Goal: Answer question/provide support: Participate in discussion

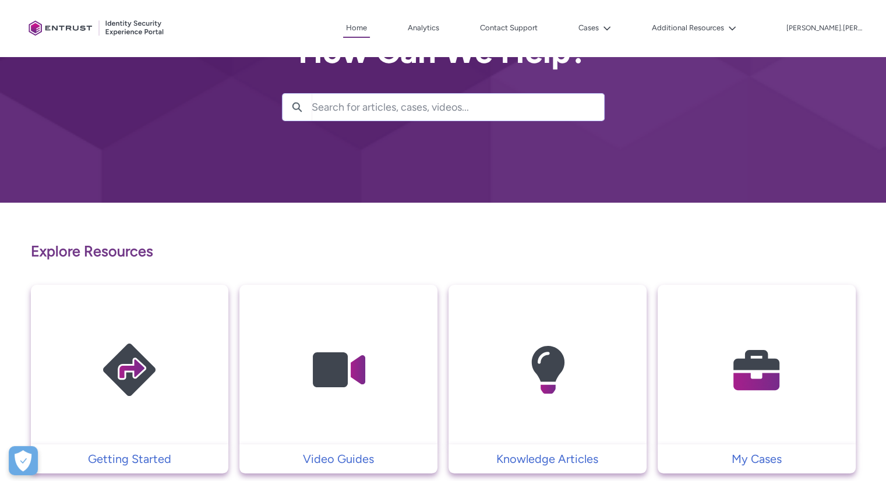
scroll to position [49, 0]
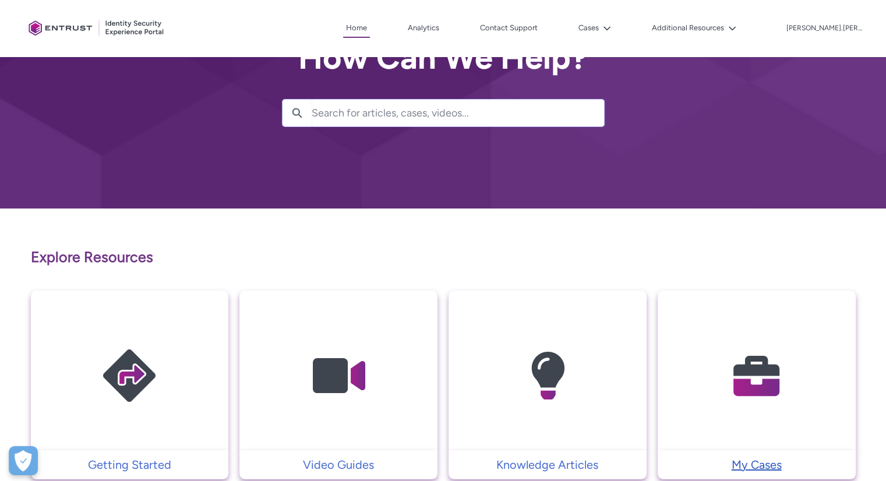
click at [745, 460] on p "My Cases" at bounding box center [756, 464] width 186 height 17
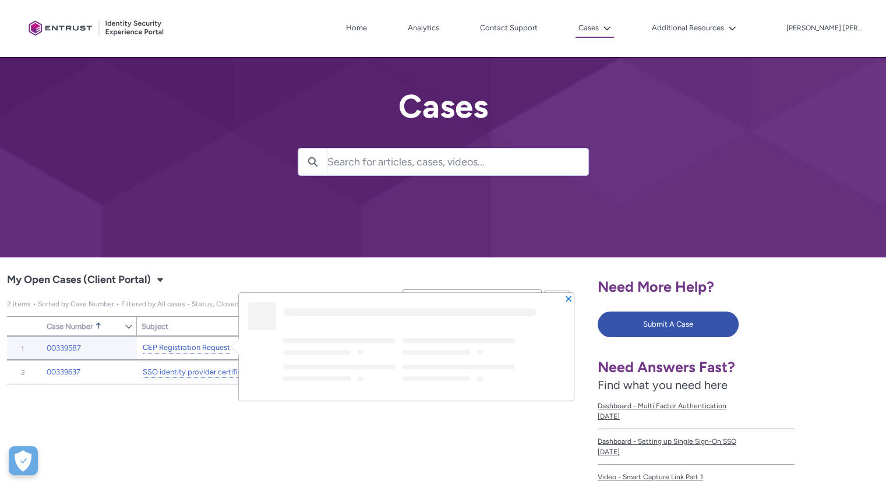
click at [171, 345] on link "CEP Registration Request" at bounding box center [186, 348] width 87 height 12
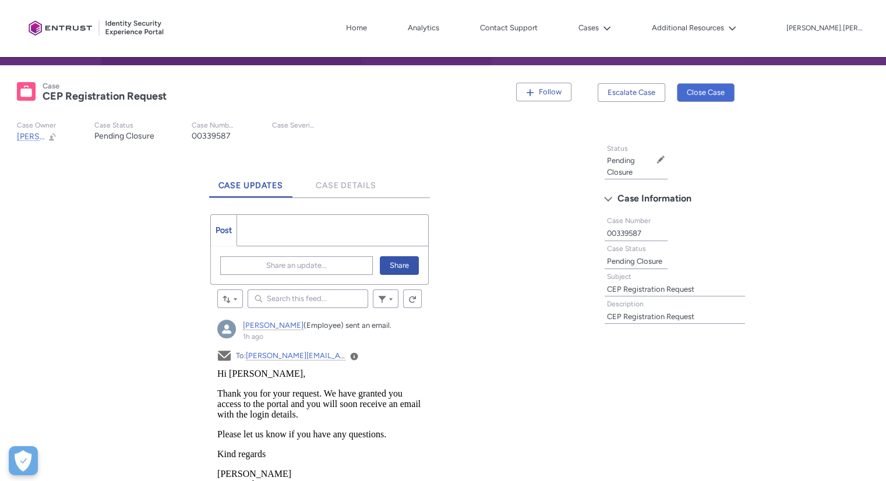
scroll to position [190, 0]
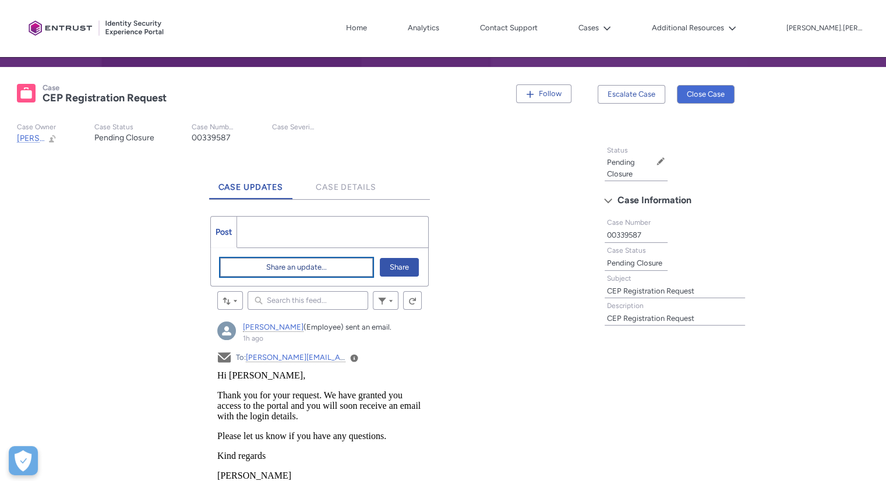
click at [282, 272] on span "Share an update..." at bounding box center [296, 267] width 61 height 17
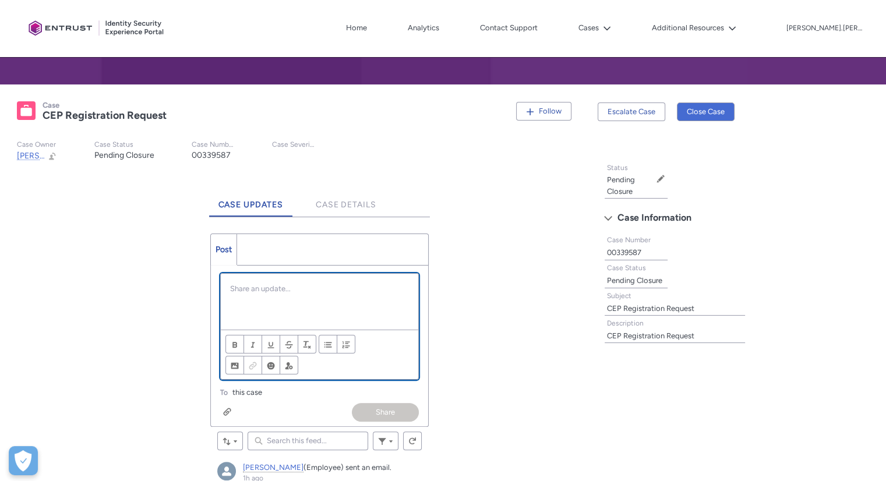
scroll to position [340, 0]
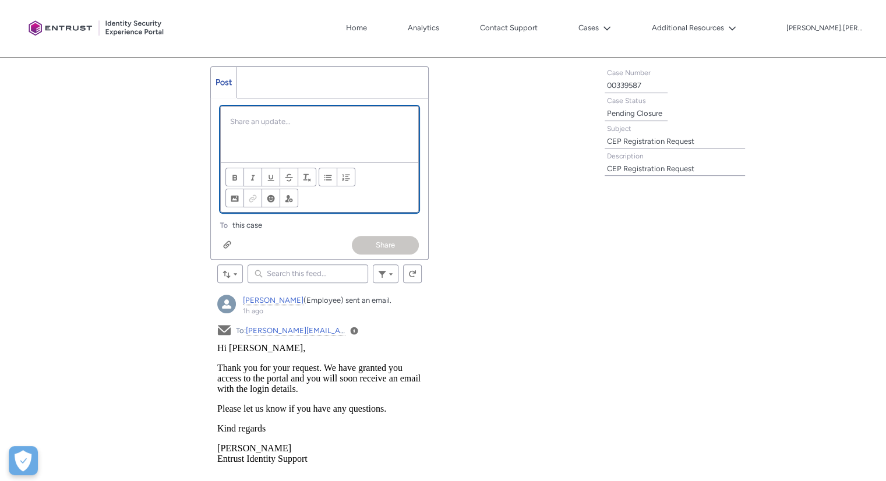
click at [256, 133] on div "Chatter Publisher" at bounding box center [320, 135] width 198 height 56
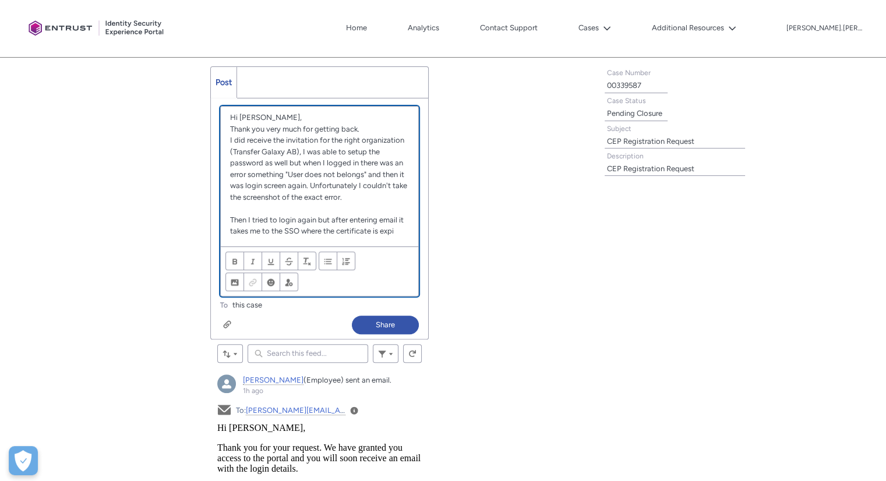
scroll to position [16, 0]
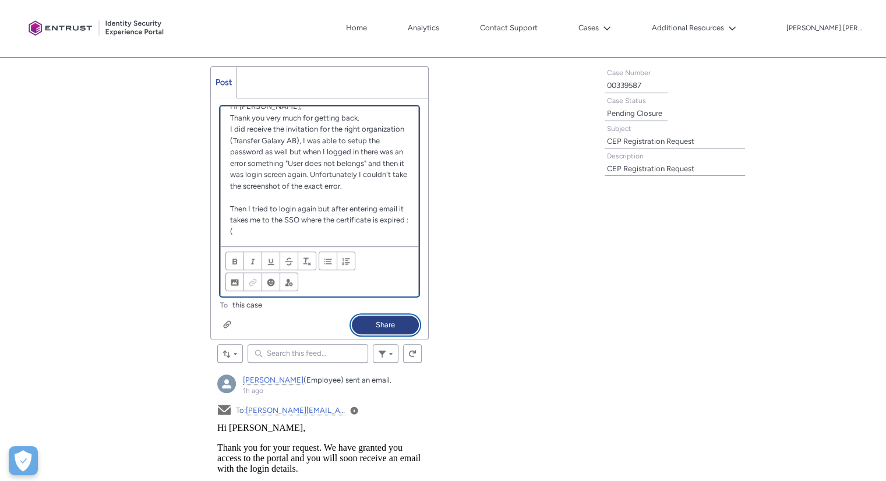
click at [385, 320] on button "Share" at bounding box center [385, 325] width 67 height 19
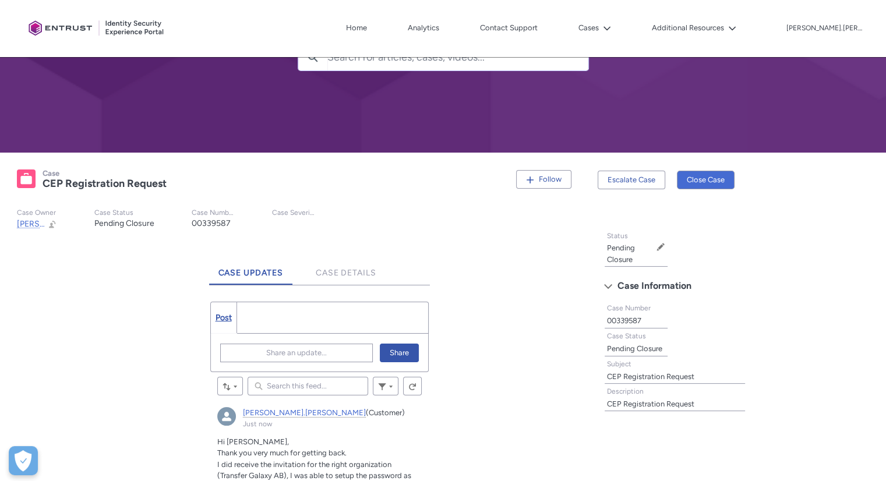
scroll to position [104, 0]
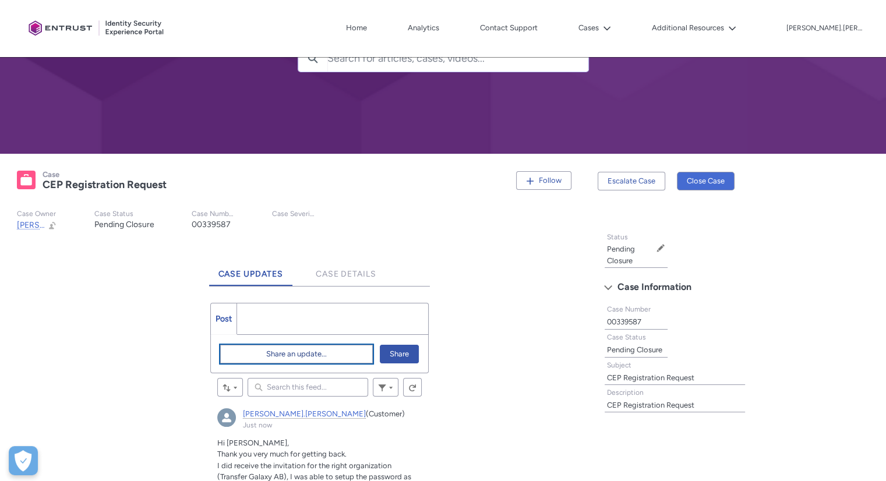
click at [289, 357] on span "Share an update..." at bounding box center [296, 353] width 61 height 17
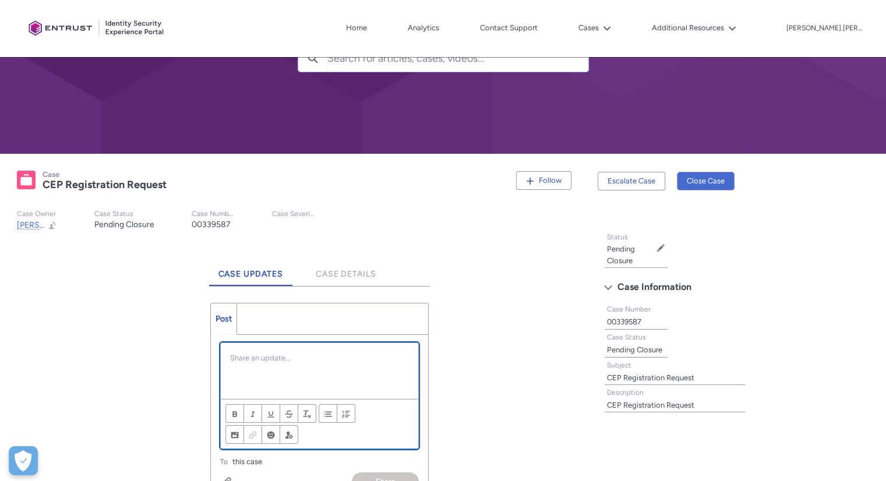
scroll to position [21, 0]
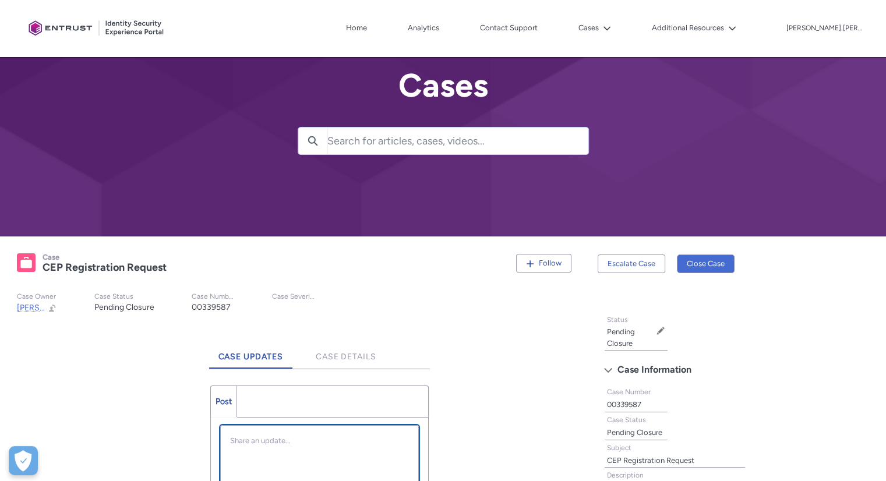
click at [270, 442] on p "Chatter Publisher" at bounding box center [319, 441] width 179 height 12
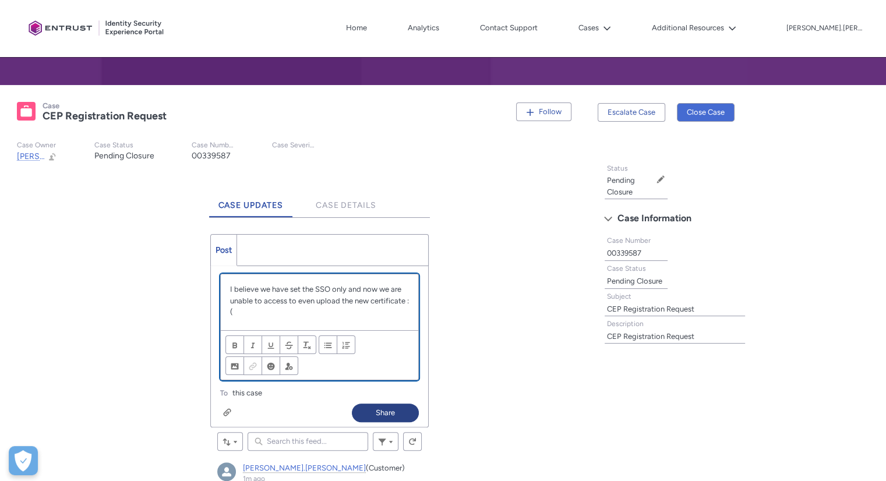
scroll to position [172, 0]
click at [377, 411] on button "Share" at bounding box center [385, 412] width 67 height 19
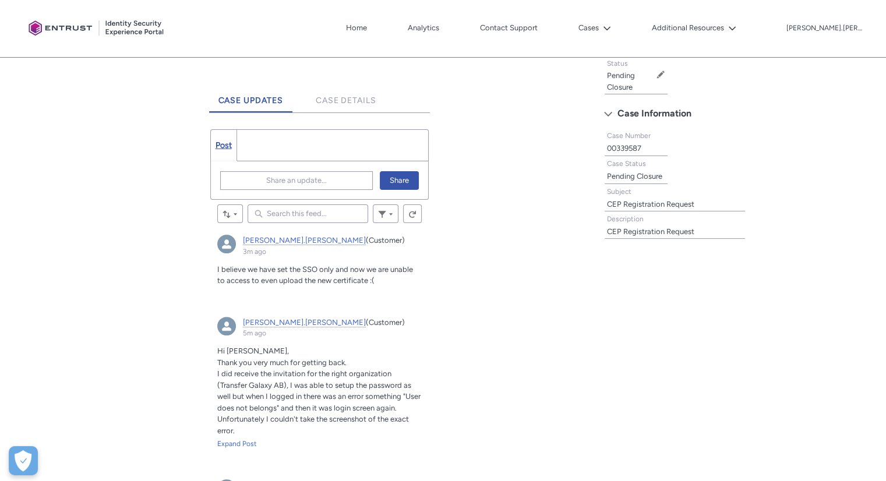
scroll to position [279, 0]
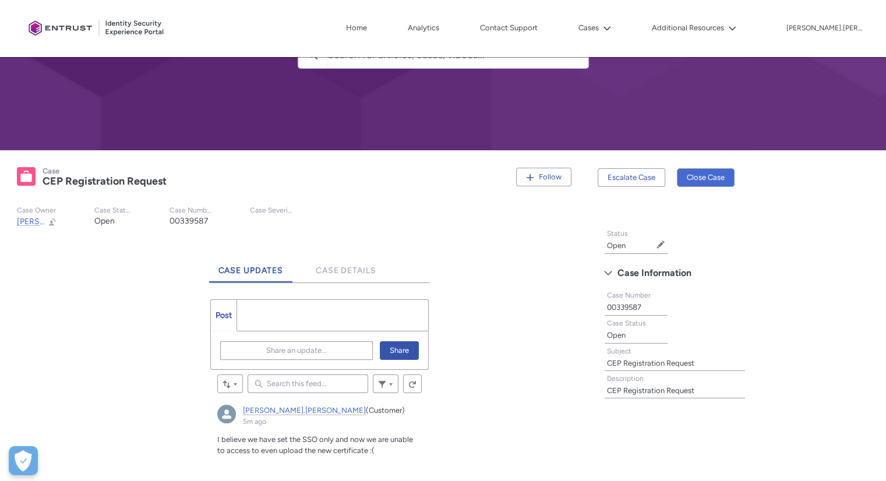
scroll to position [107, 0]
click at [102, 220] on lightning-formatted-text "Open" at bounding box center [104, 221] width 20 height 10
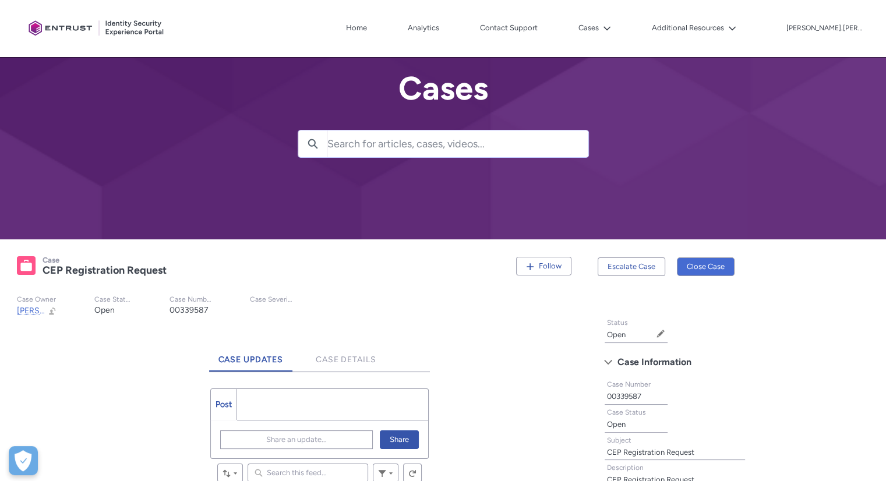
scroll to position [0, 0]
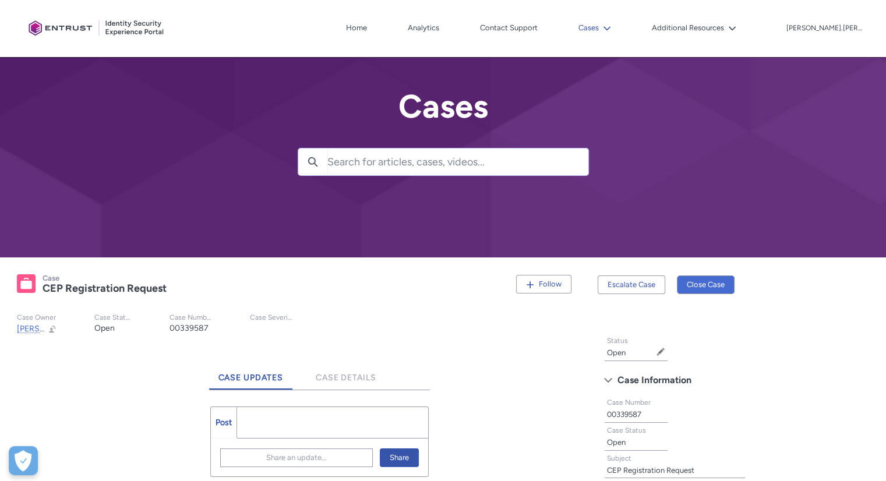
click at [611, 30] on icon at bounding box center [607, 28] width 8 height 8
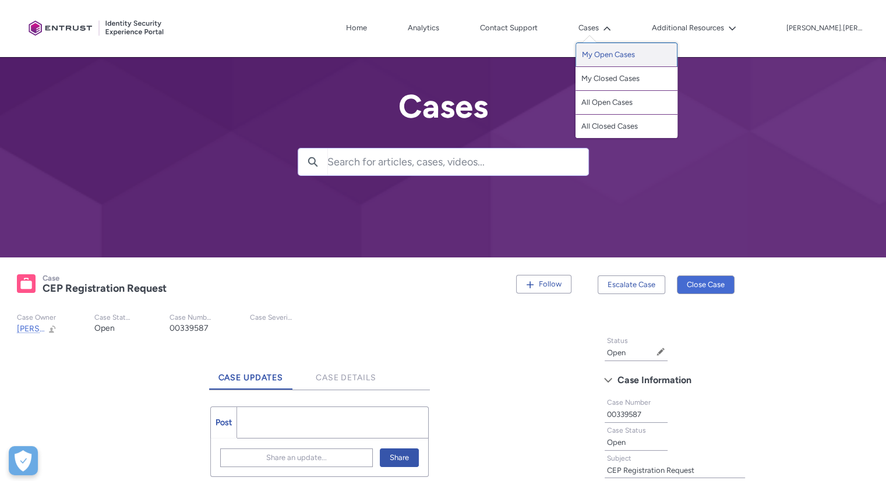
click at [628, 58] on link "My Open Cases" at bounding box center [626, 55] width 102 height 24
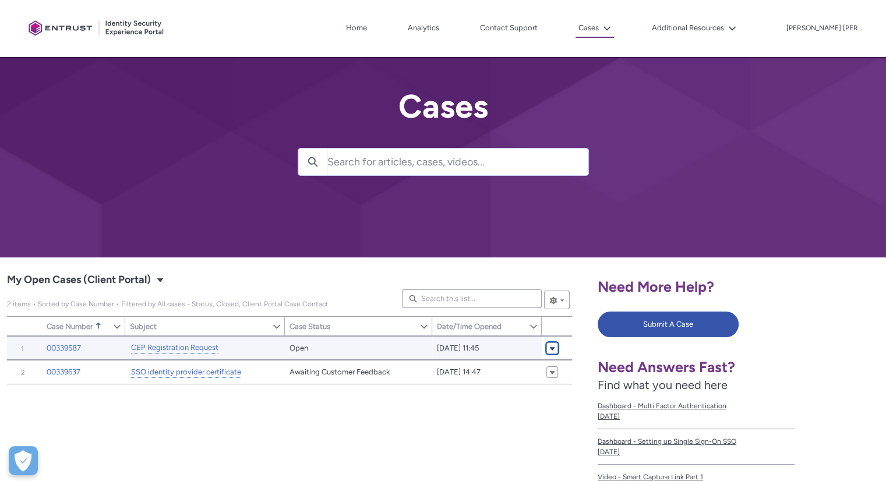
click at [552, 346] on span "My Open Cases (Client Portal)" at bounding box center [551, 348] width 7 height 9
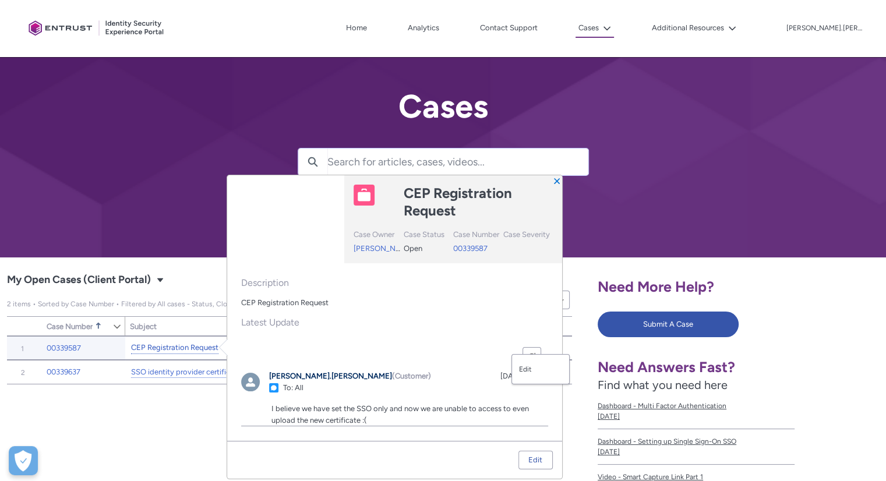
click at [197, 349] on link "CEP Registration Request" at bounding box center [174, 348] width 87 height 12
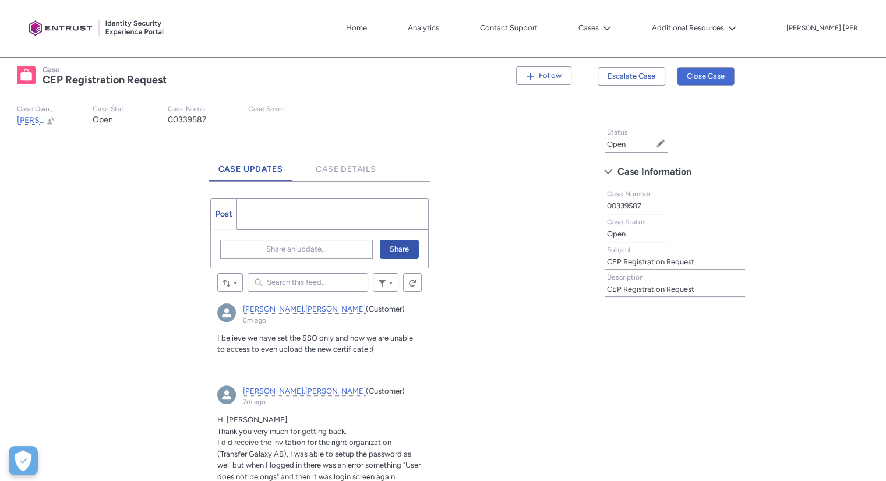
scroll to position [210, 0]
click at [344, 165] on span "Case Details" at bounding box center [346, 168] width 61 height 10
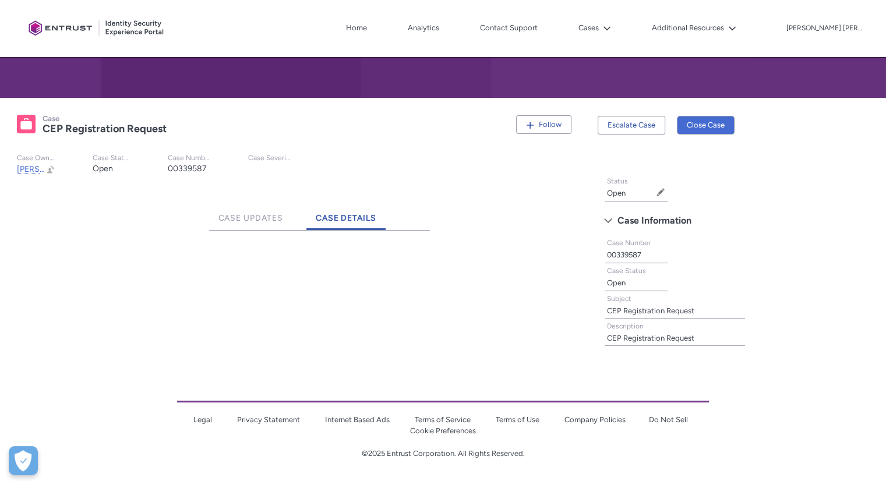
scroll to position [210, 0]
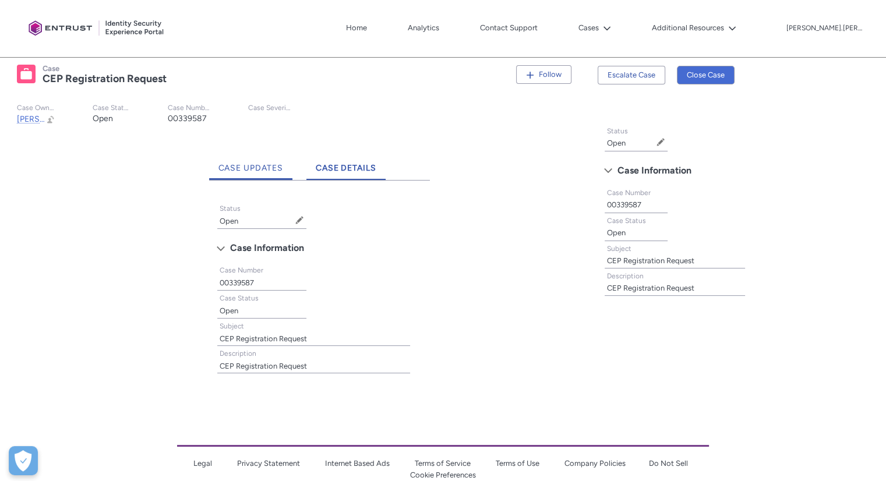
drag, startPoint x: 249, startPoint y: 164, endPoint x: 231, endPoint y: 171, distance: 19.9
click at [231, 171] on span "Case Updates" at bounding box center [250, 168] width 65 height 10
